Goal: Transaction & Acquisition: Purchase product/service

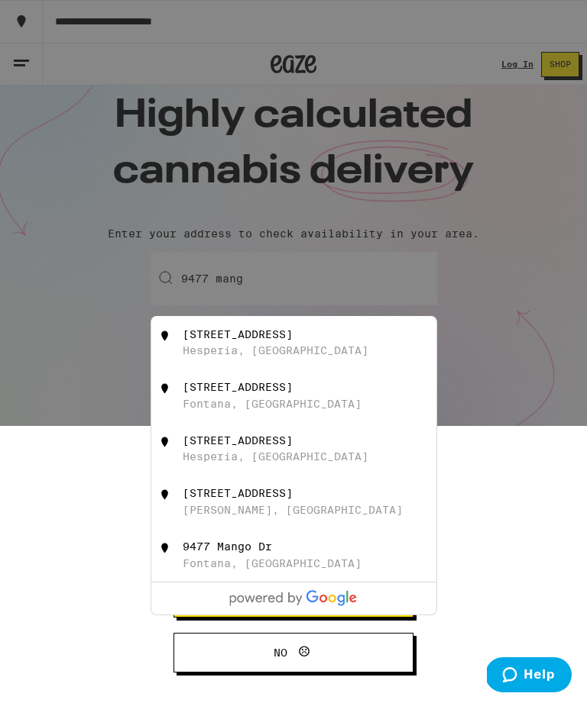
click at [192, 347] on div "[STREET_ADDRESS]" at bounding box center [319, 342] width 273 height 29
type input "[STREET_ADDRESS]"
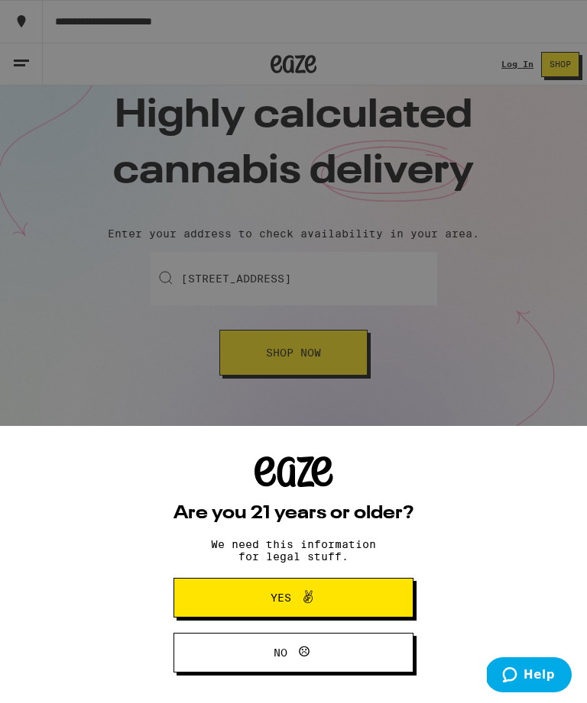
click at [383, 596] on button "Yes" at bounding box center [293, 598] width 240 height 40
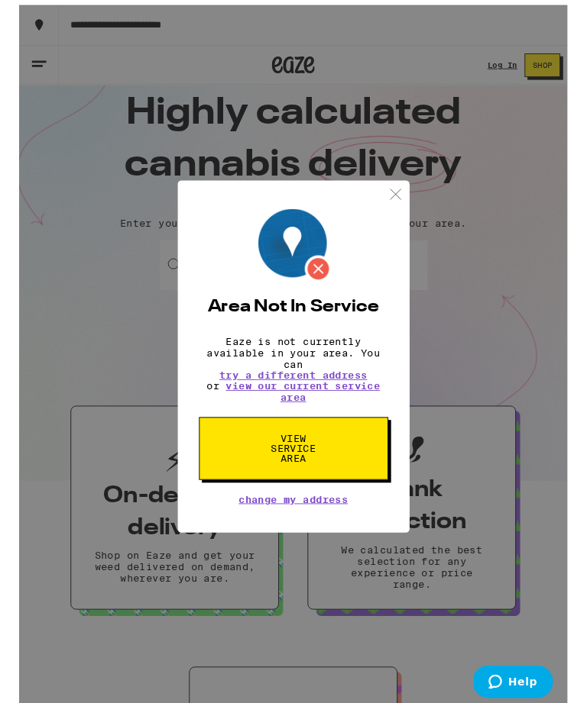
scroll to position [25, 0]
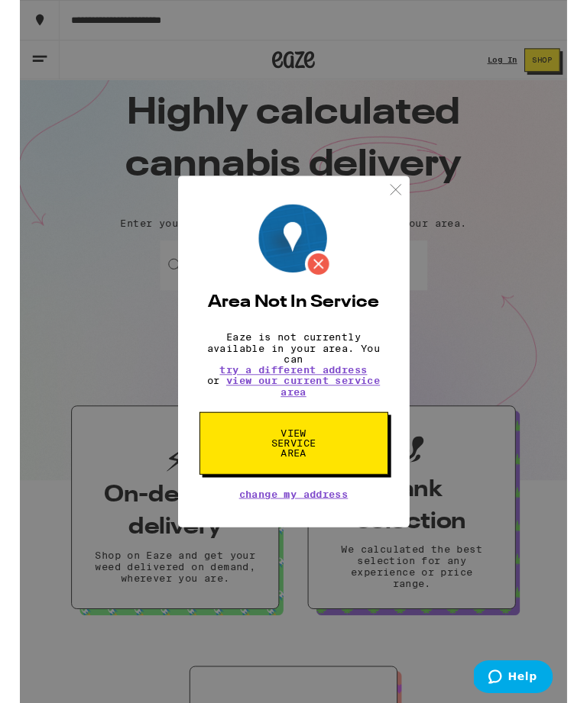
click at [475, 423] on div "Area Not In Service Eaze is not currently available in your area. You can try a…" at bounding box center [293, 377] width 587 height 755
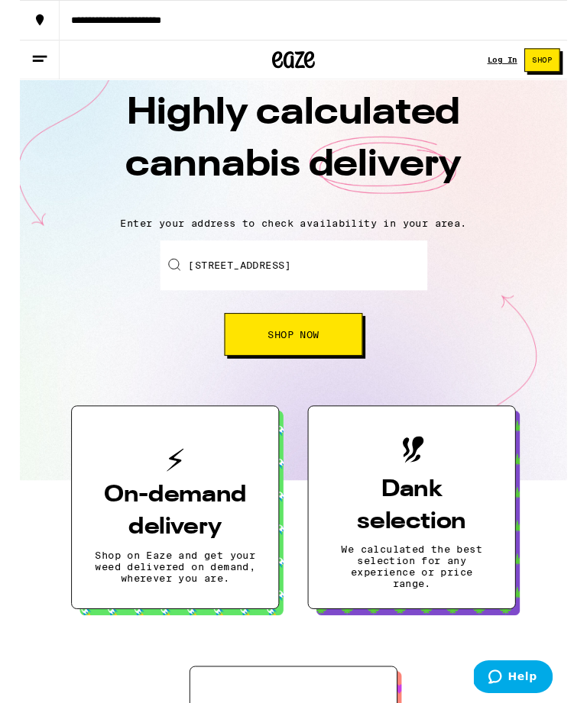
scroll to position [0, 0]
